Goal: Navigation & Orientation: Find specific page/section

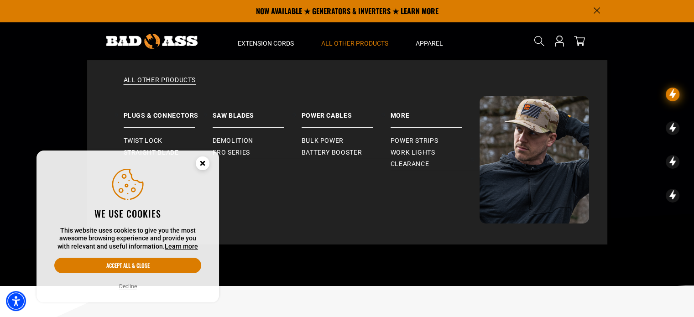
click at [346, 45] on span "All Other Products" at bounding box center [354, 43] width 67 height 8
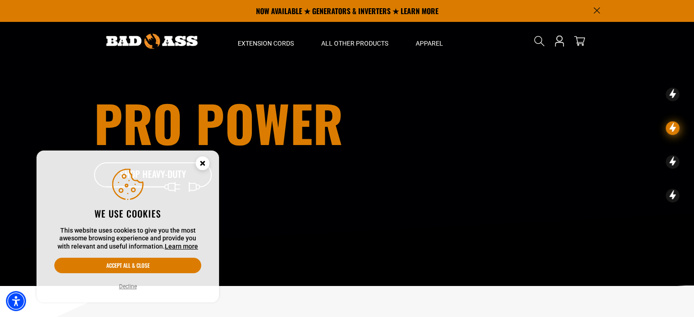
click at [201, 158] on circle "Close this option" at bounding box center [203, 163] width 14 height 14
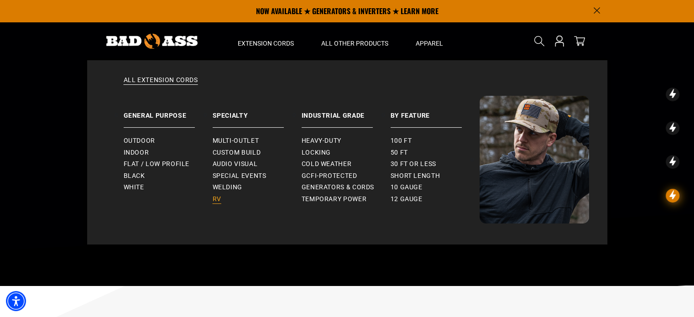
click at [217, 195] on span "RV" at bounding box center [217, 199] width 9 height 8
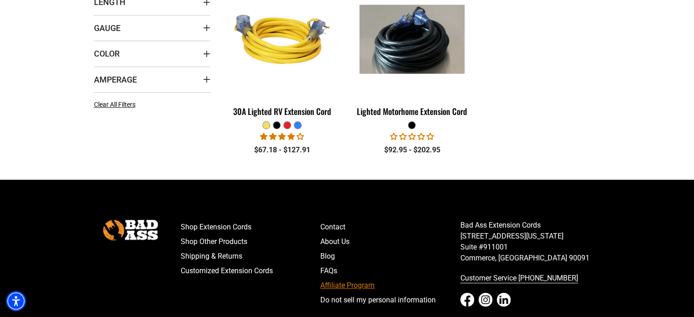
scroll to position [330, 0]
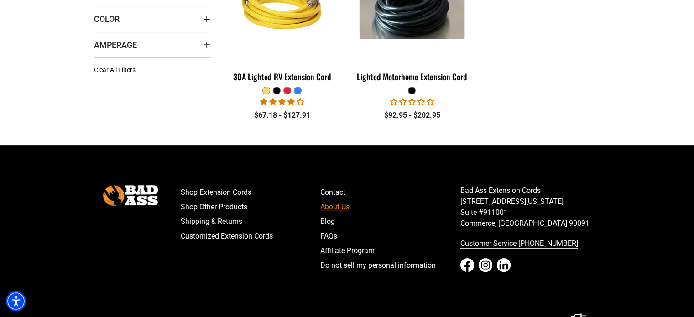
click at [342, 202] on link "About Us" at bounding box center [390, 207] width 140 height 15
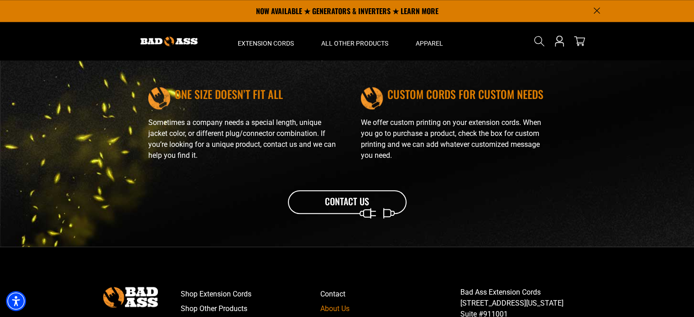
scroll to position [973, 0]
